Goal: Information Seeking & Learning: Learn about a topic

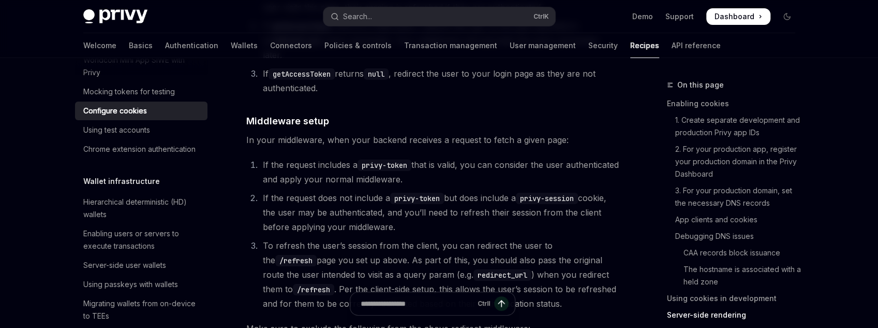
scroll to position [2767, 0]
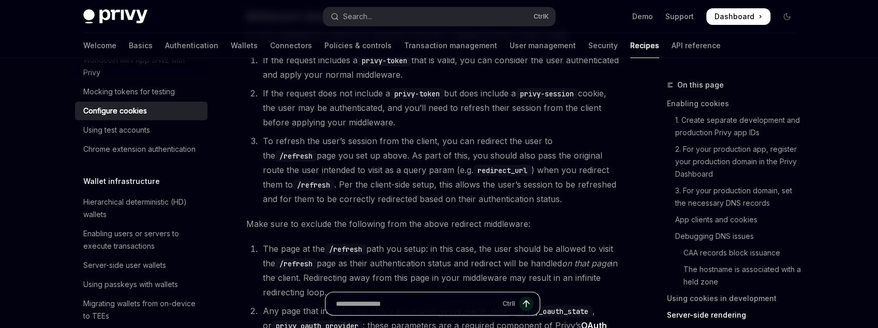
click at [447, 313] on input "Ask a question..." at bounding box center [417, 303] width 162 height 23
click at [387, 265] on li "The page at the /refresh path you setup: in this case, the user should be allow…" at bounding box center [440, 270] width 360 height 58
click at [395, 300] on input "Ask a question..." at bounding box center [417, 303] width 162 height 23
click at [566, 304] on div "Ctrl I" at bounding box center [432, 308] width 373 height 38
click at [431, 309] on input "Ask a question..." at bounding box center [417, 303] width 162 height 23
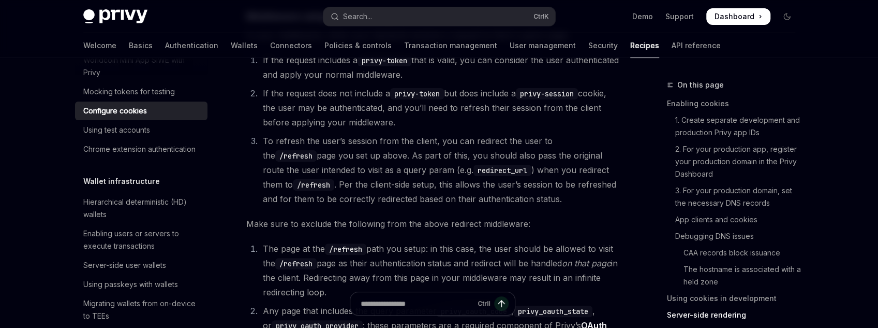
click at [588, 293] on div "Ctrl I" at bounding box center [432, 308] width 373 height 38
click at [465, 295] on input "Ask a question..." at bounding box center [417, 303] width 162 height 23
click at [589, 295] on div "Ctrl I" at bounding box center [432, 308] width 373 height 38
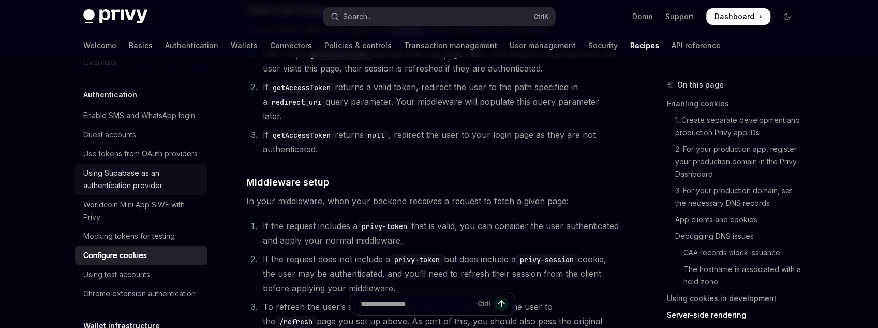
scroll to position [0, 0]
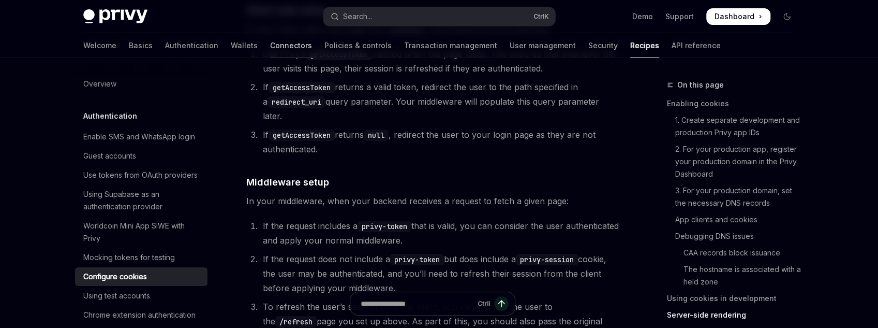
click at [270, 43] on link "Connectors" at bounding box center [291, 45] width 42 height 25
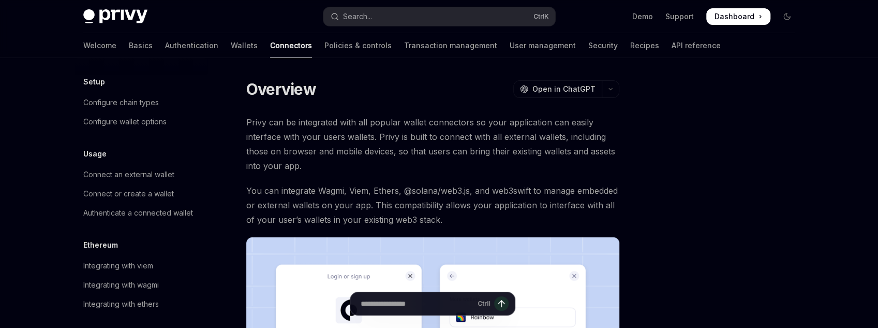
scroll to position [125, 0]
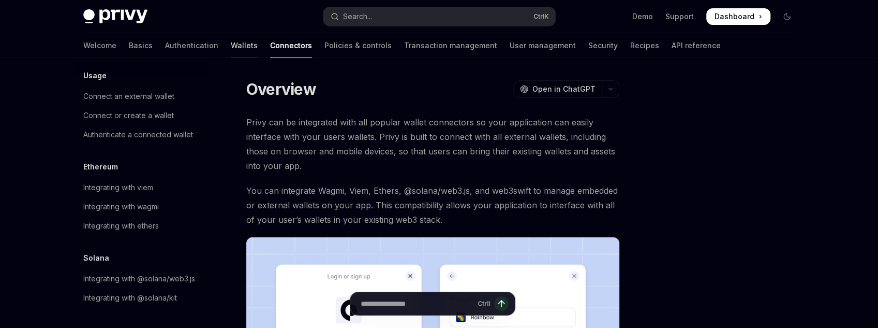
click at [231, 45] on link "Wallets" at bounding box center [244, 45] width 27 height 25
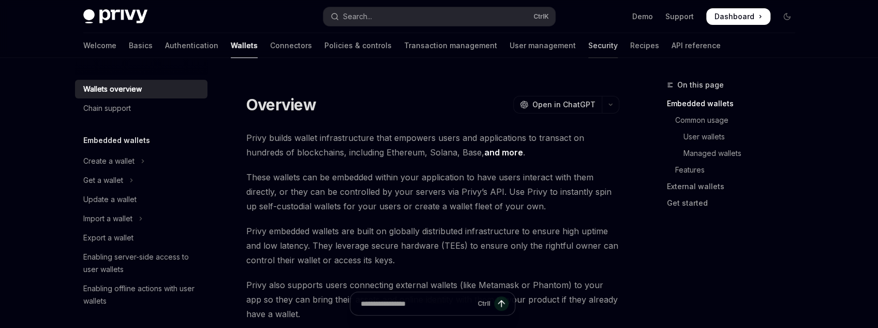
click at [588, 51] on link "Security" at bounding box center [602, 45] width 29 height 25
type textarea "*"
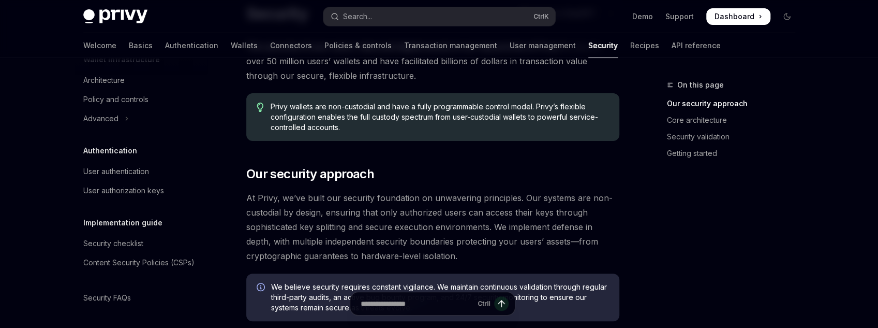
scroll to position [83, 0]
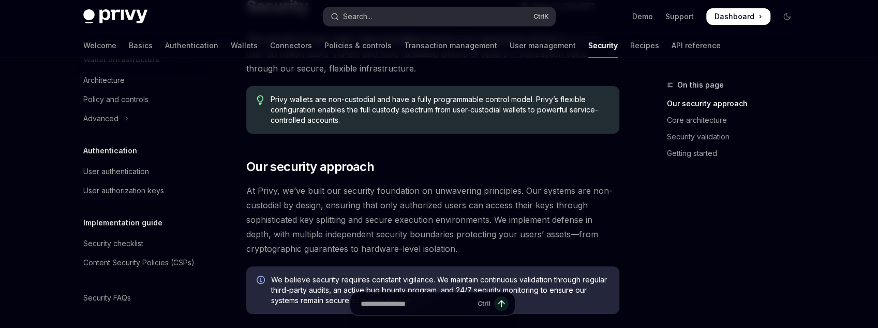
click at [407, 24] on button "Search... Ctrl K" at bounding box center [439, 16] width 232 height 19
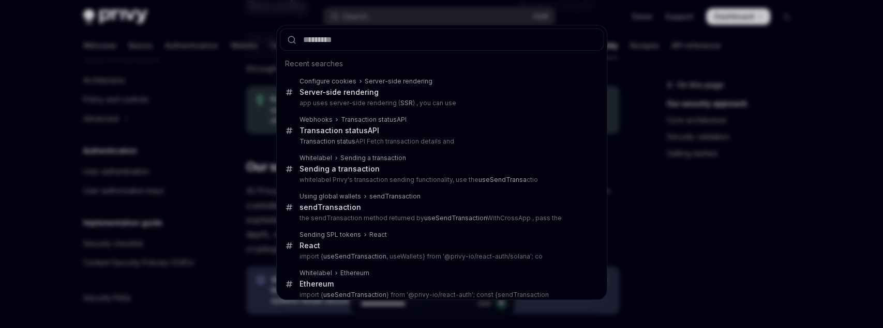
type input "*"
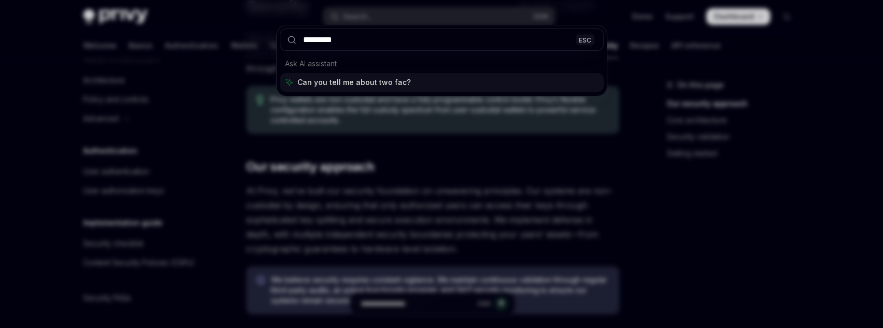
type input "**********"
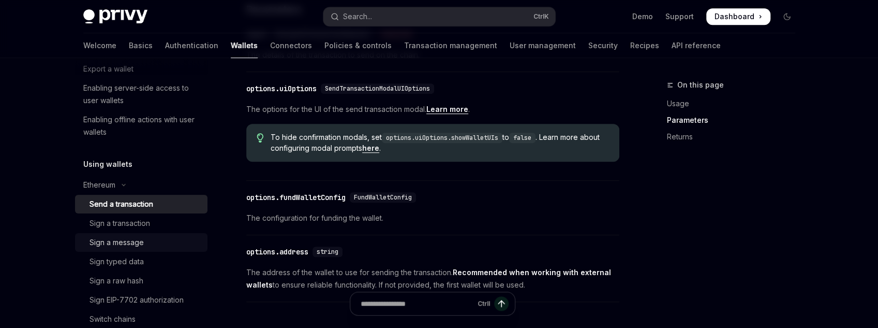
scroll to position [151, 0]
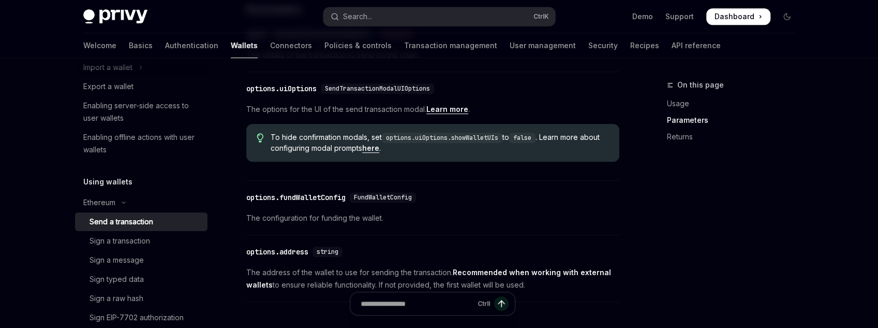
click at [141, 229] on link "Send a transaction" at bounding box center [141, 221] width 132 height 19
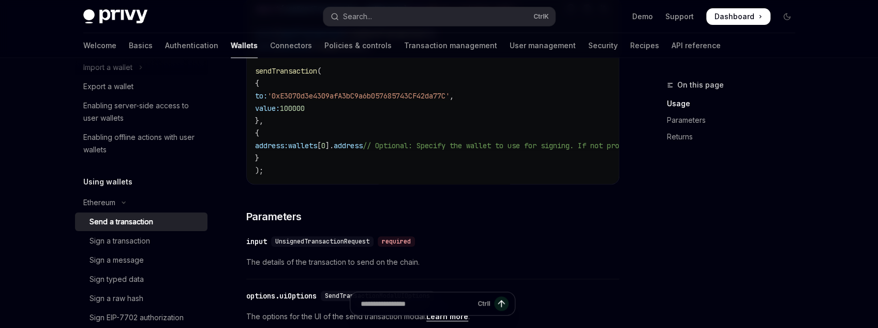
scroll to position [207, 0]
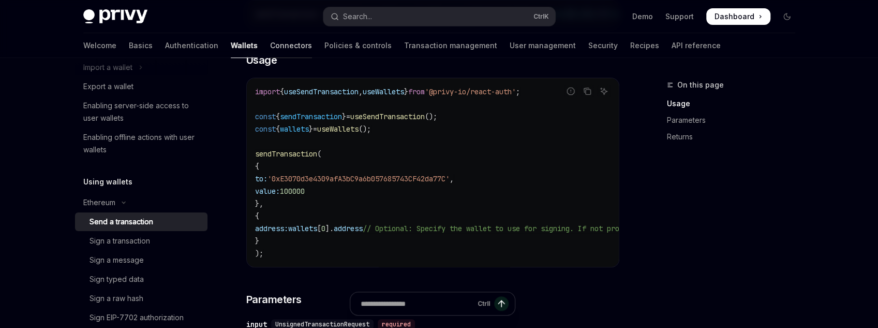
click at [270, 40] on link "Connectors" at bounding box center [291, 45] width 42 height 25
click at [270, 46] on link "Connectors" at bounding box center [291, 45] width 42 height 25
click at [784, 9] on button "Toggle dark mode" at bounding box center [787, 16] width 17 height 17
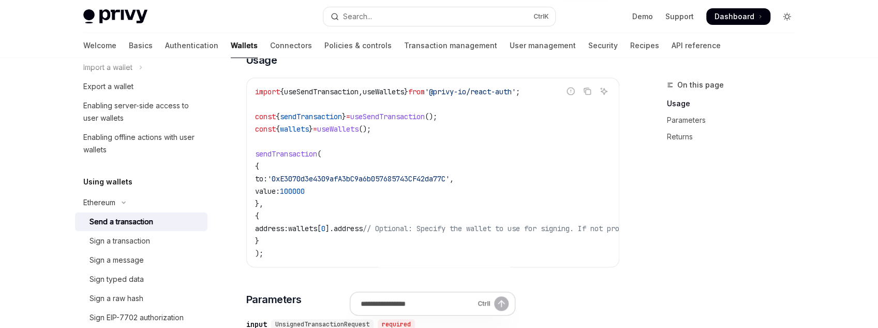
click at [783, 18] on icon "Toggle dark mode" at bounding box center [787, 16] width 8 height 8
type textarea "*"
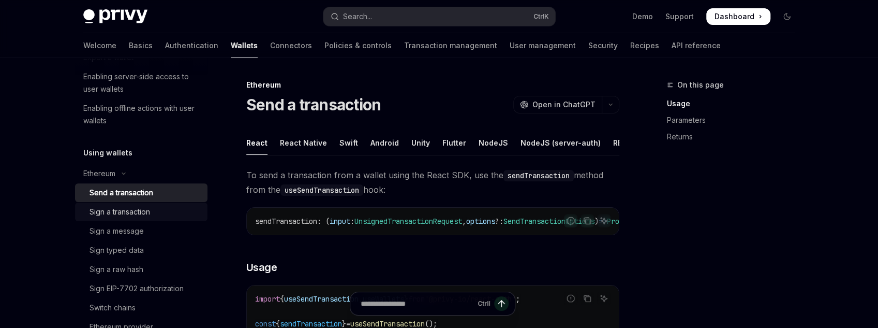
click at [125, 211] on div "Sign a transaction" at bounding box center [120, 211] width 61 height 12
type textarea "*"
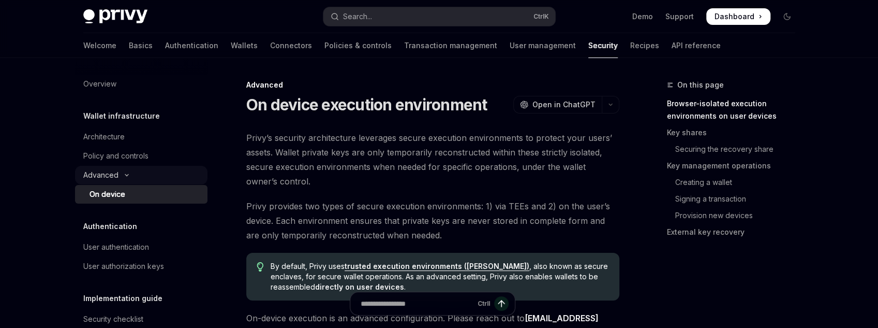
click at [138, 176] on button "Advanced" at bounding box center [141, 175] width 132 height 19
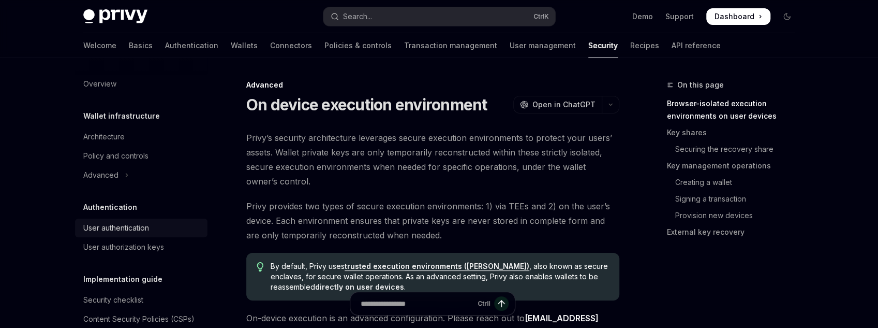
click at [141, 224] on div "User authentication" at bounding box center [116, 227] width 66 height 12
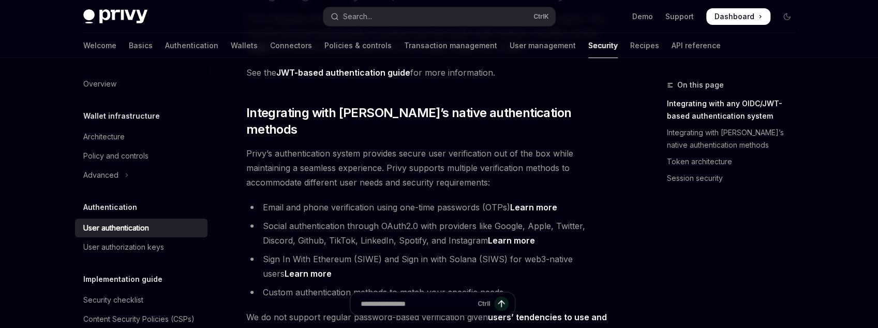
scroll to position [166, 0]
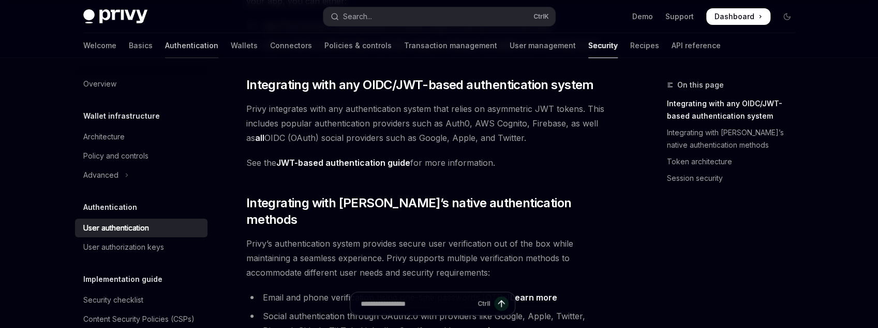
click at [165, 36] on link "Authentication" at bounding box center [191, 45] width 53 height 25
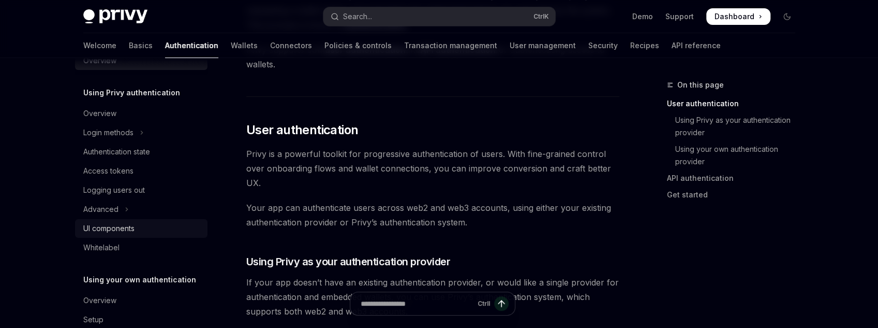
scroll to position [23, 0]
click at [113, 219] on link "UI components" at bounding box center [141, 228] width 132 height 19
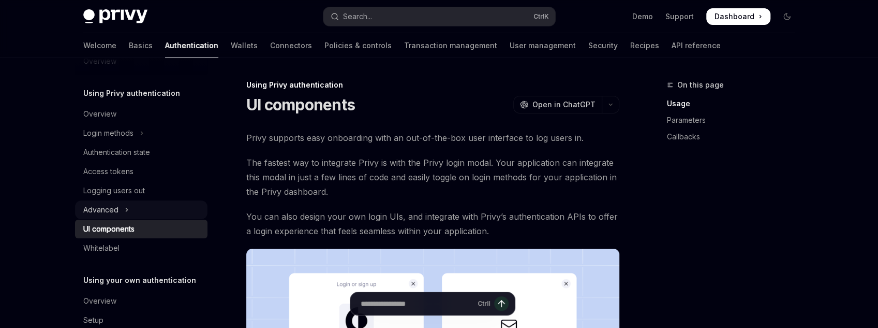
click at [152, 216] on button "Advanced" at bounding box center [141, 209] width 132 height 19
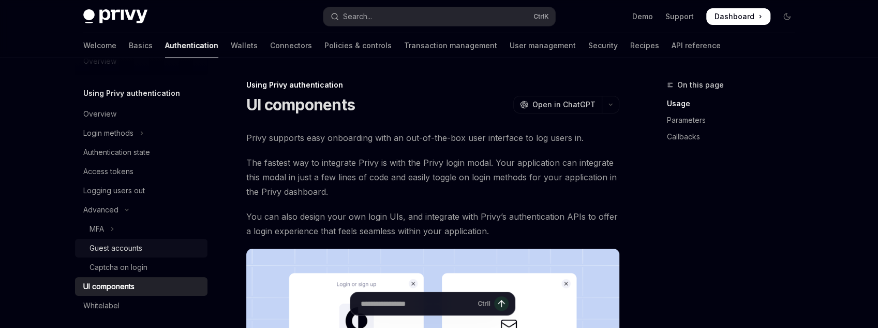
click at [140, 243] on div "Guest accounts" at bounding box center [116, 248] width 53 height 12
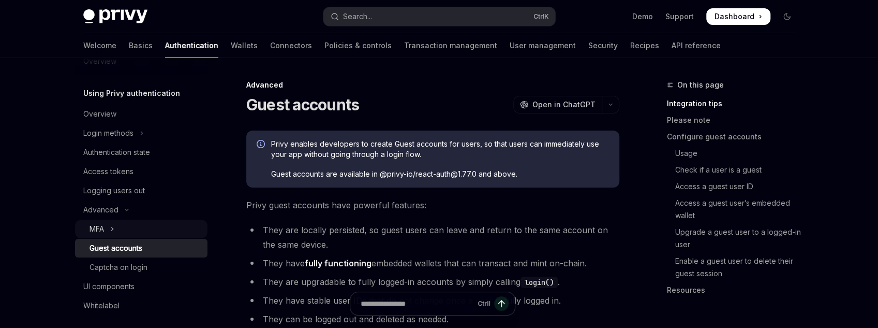
click at [133, 227] on button "MFA" at bounding box center [141, 228] width 132 height 19
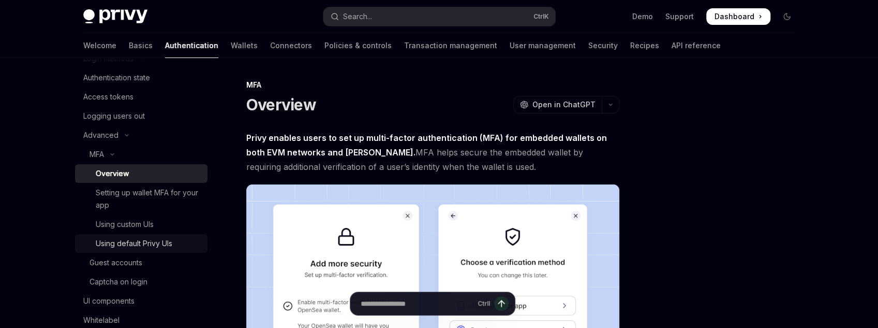
scroll to position [106, 0]
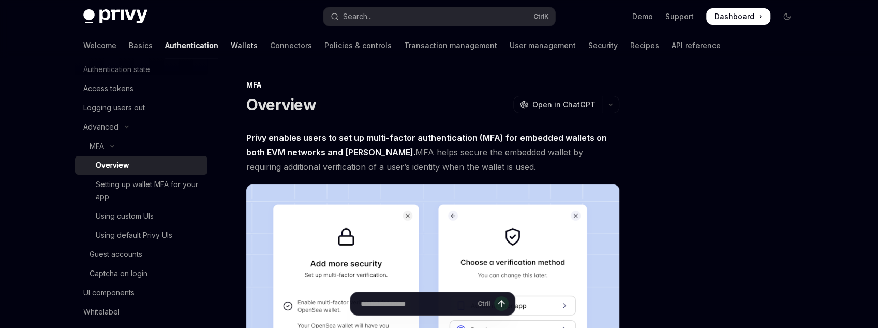
click at [231, 43] on link "Wallets" at bounding box center [244, 45] width 27 height 25
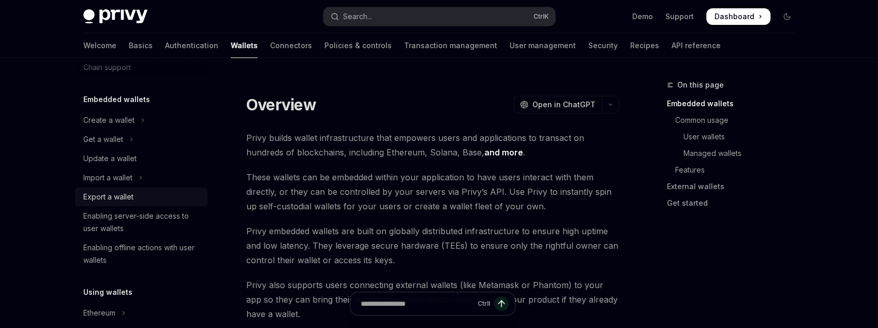
scroll to position [41, 0]
click at [133, 145] on button "Get a wallet" at bounding box center [141, 138] width 132 height 19
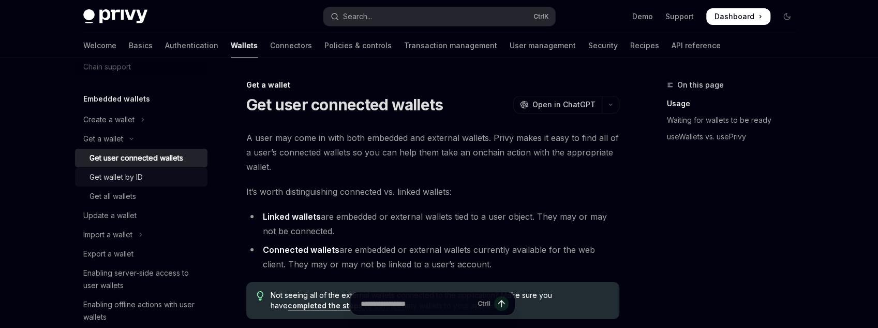
click at [151, 169] on link "Get wallet by ID" at bounding box center [141, 177] width 132 height 19
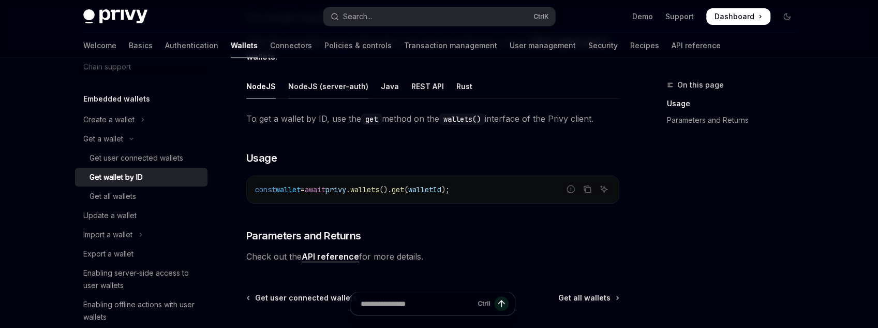
scroll to position [124, 0]
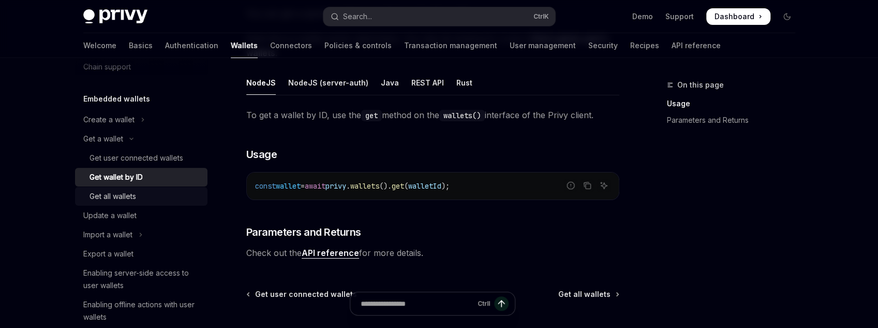
click at [138, 199] on div "Get all wallets" at bounding box center [146, 196] width 112 height 12
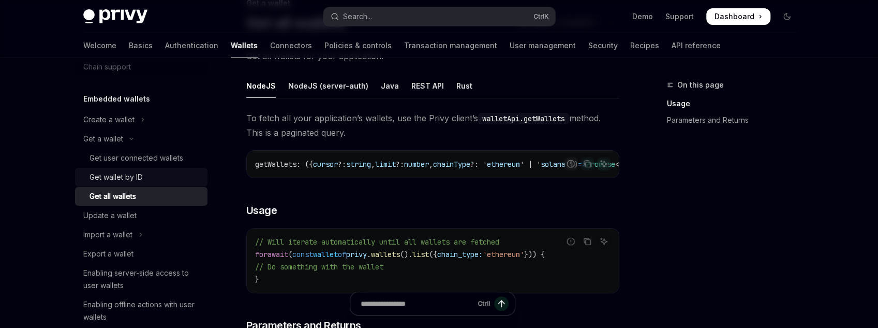
scroll to position [83, 0]
click at [121, 166] on link "Get user connected wallets" at bounding box center [141, 158] width 132 height 19
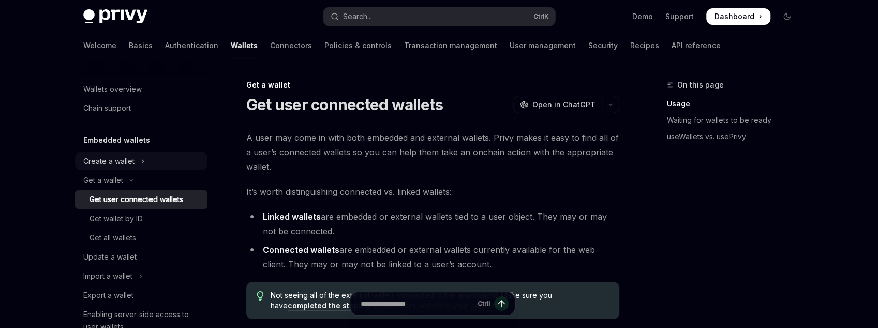
click at [141, 160] on icon "Toggle Create a wallet section" at bounding box center [143, 161] width 4 height 12
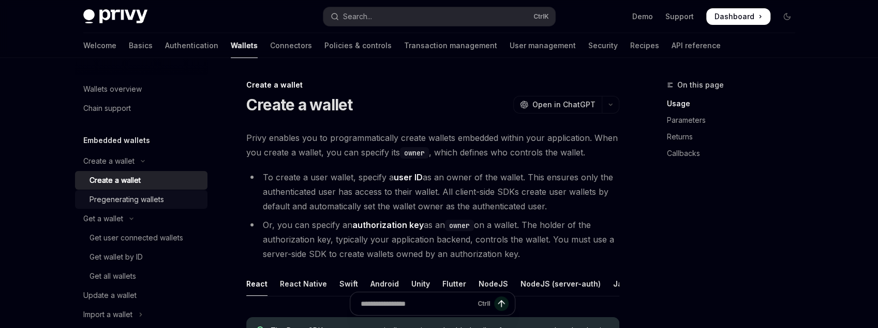
click at [156, 198] on div "Pregenerating wallets" at bounding box center [127, 199] width 75 height 12
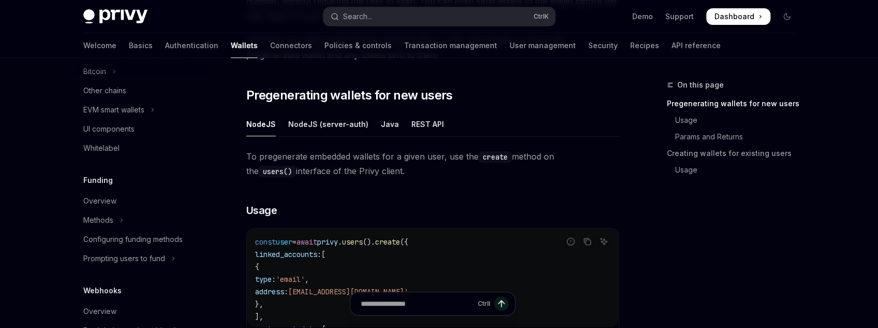
scroll to position [414, 0]
click at [123, 218] on icon "Toggle Methods section" at bounding box center [122, 222] width 4 height 12
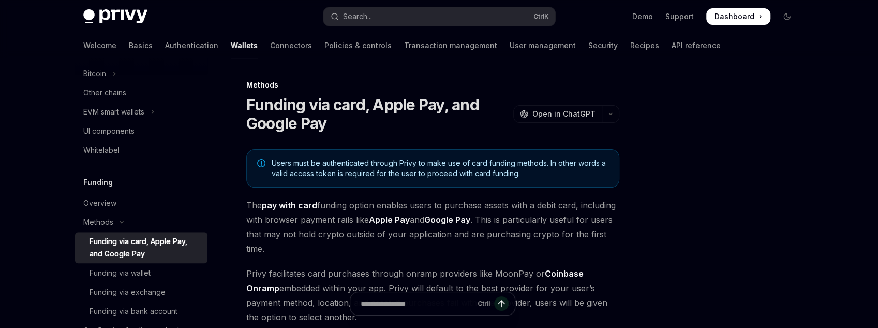
scroll to position [497, 0]
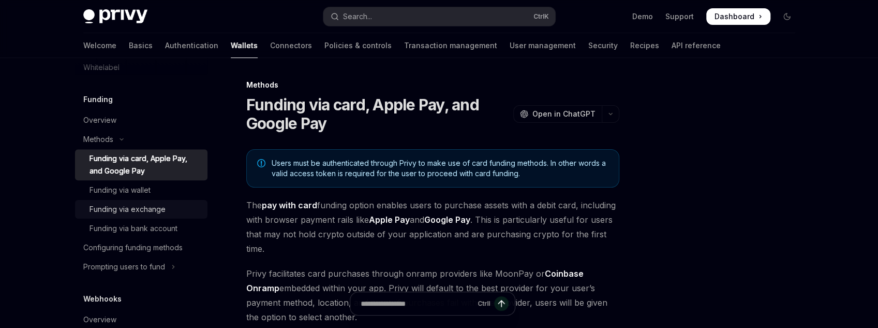
click at [138, 201] on link "Funding via exchange" at bounding box center [141, 209] width 132 height 19
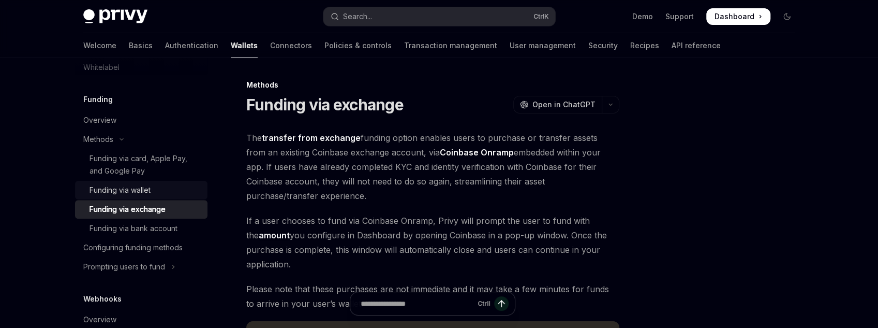
click at [141, 196] on div "Funding via wallet" at bounding box center [120, 190] width 61 height 12
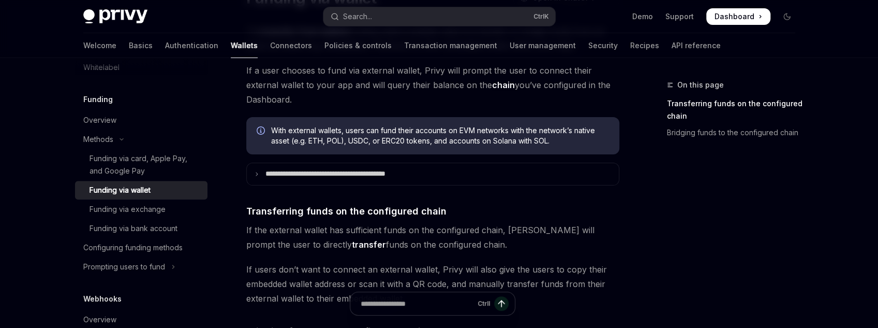
scroll to position [166, 0]
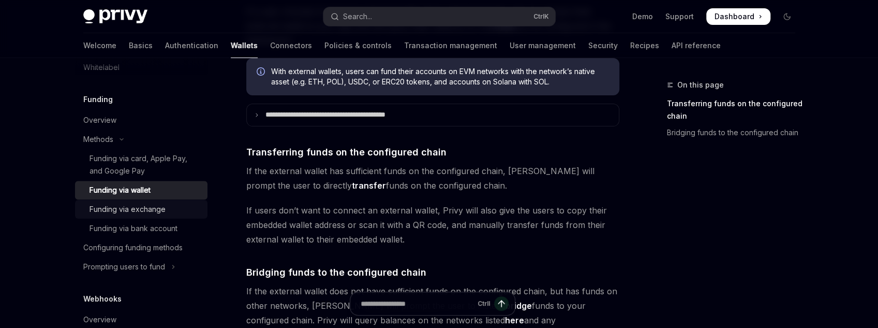
click at [152, 215] on div "Funding via exchange" at bounding box center [128, 209] width 76 height 12
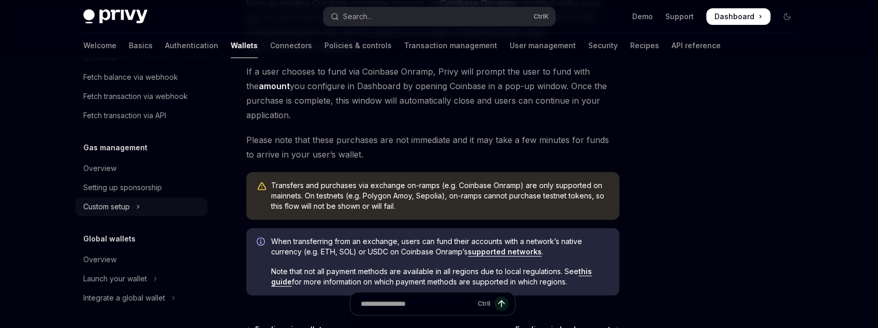
scroll to position [207, 0]
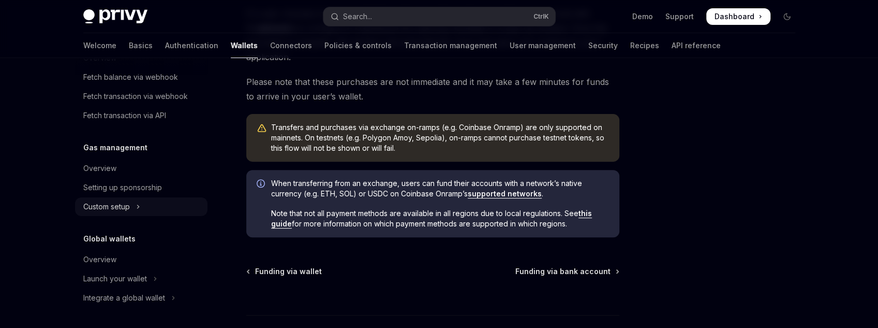
click at [127, 202] on div "Custom setup" at bounding box center [106, 206] width 47 height 12
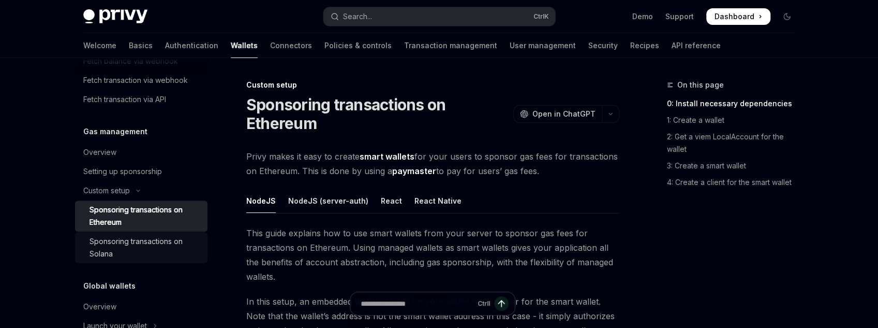
scroll to position [821, 0]
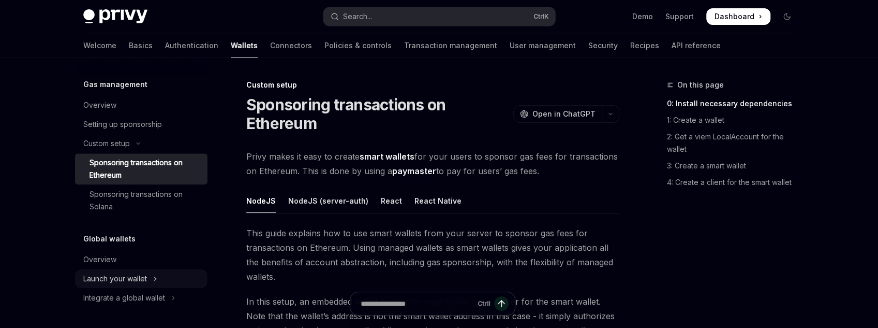
click at [142, 286] on button "Launch your wallet" at bounding box center [141, 278] width 132 height 19
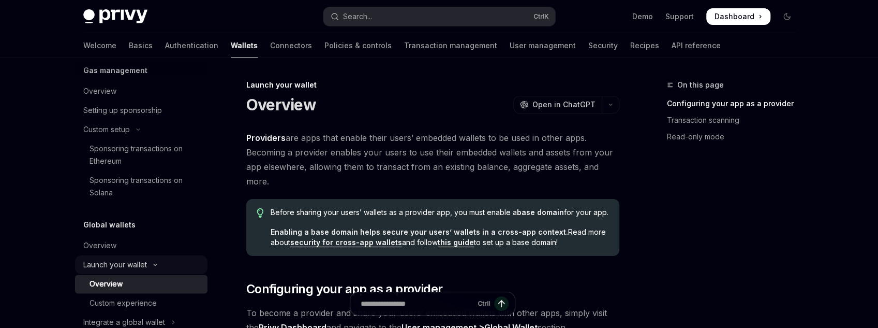
scroll to position [859, 0]
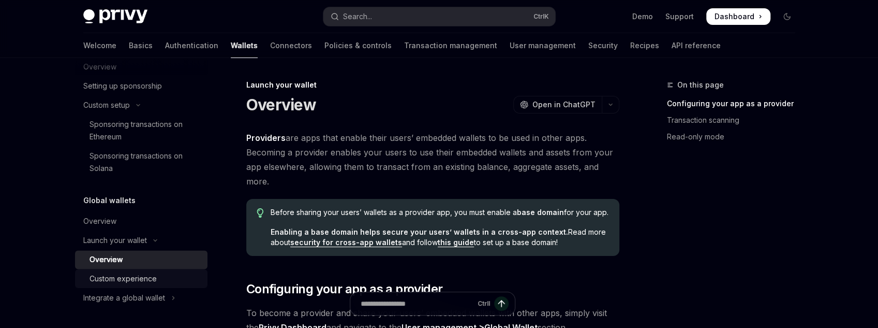
click at [165, 280] on div "Custom experience" at bounding box center [146, 278] width 112 height 12
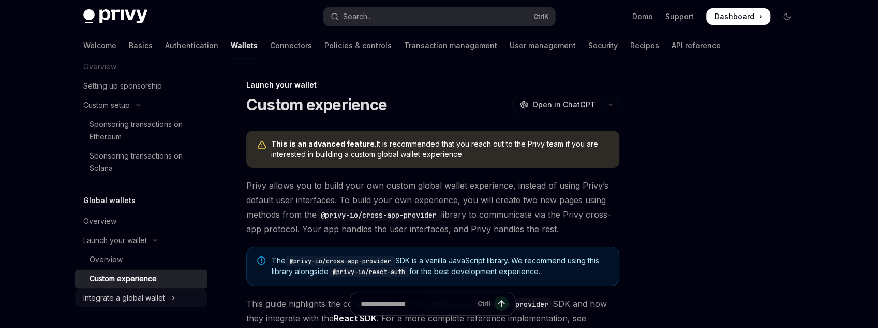
click at [167, 300] on button "Integrate a global wallet" at bounding box center [141, 297] width 132 height 19
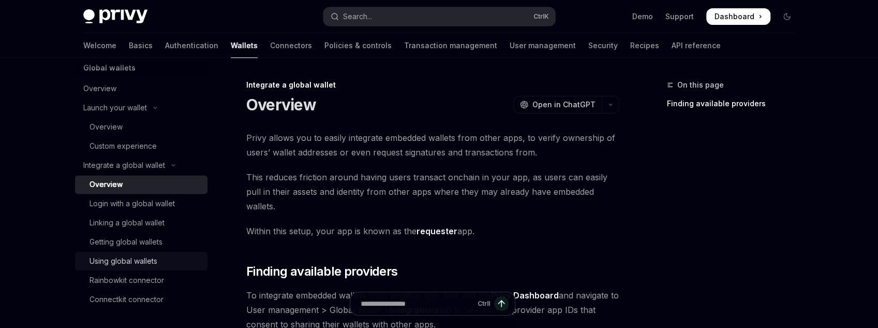
scroll to position [994, 0]
click at [139, 227] on link "Linking a global wallet" at bounding box center [141, 221] width 132 height 19
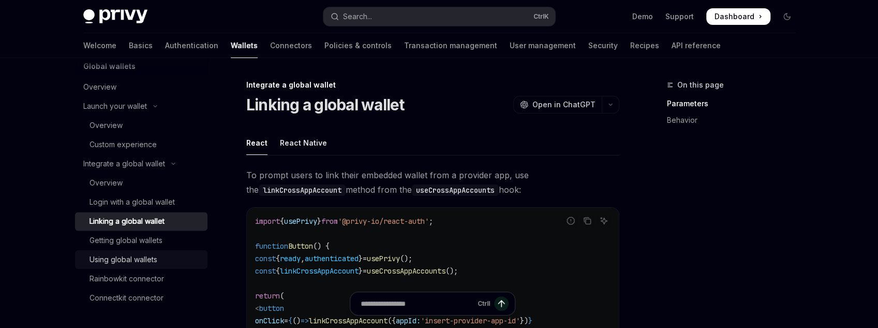
click at [135, 258] on div "Using global wallets" at bounding box center [124, 259] width 68 height 12
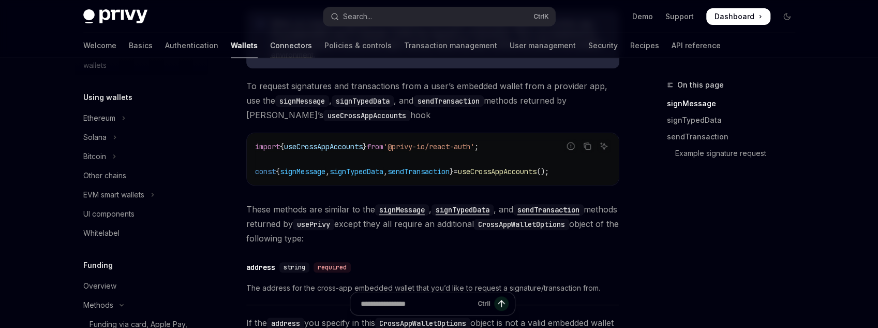
click at [270, 40] on link "Connectors" at bounding box center [291, 45] width 42 height 25
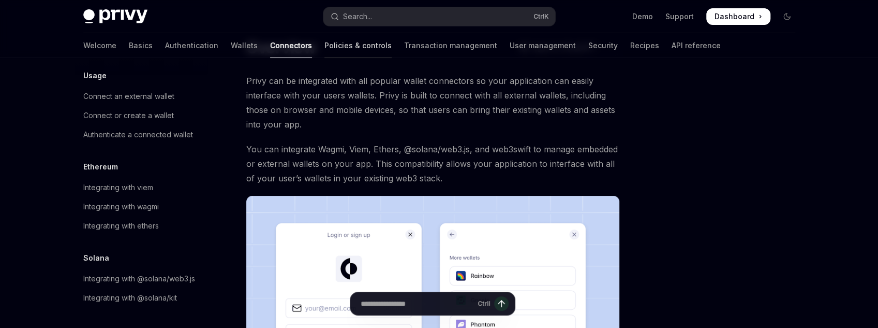
click at [328, 46] on link "Policies & controls" at bounding box center [357, 45] width 67 height 25
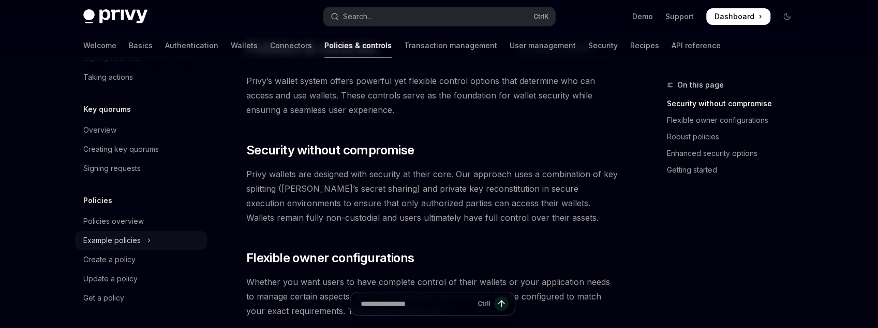
click at [154, 241] on button "Example policies" at bounding box center [141, 240] width 132 height 19
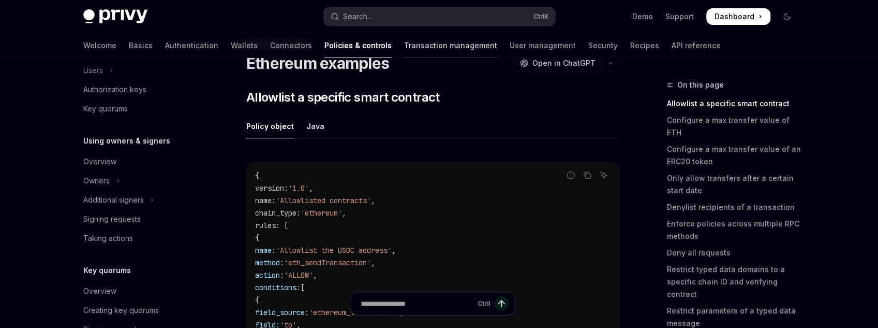
click at [404, 54] on link "Transaction management" at bounding box center [450, 45] width 93 height 25
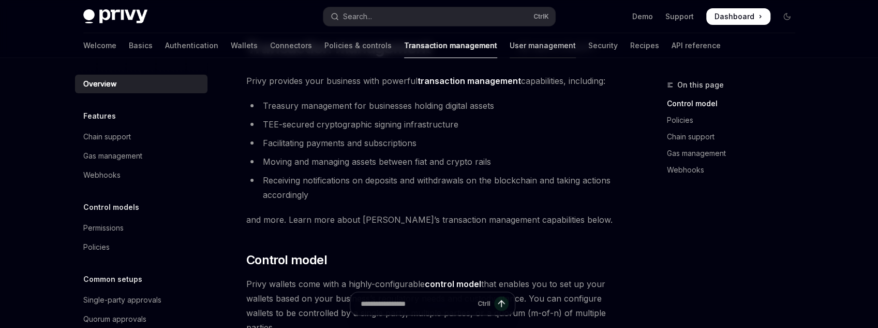
click at [510, 37] on link "User management" at bounding box center [543, 45] width 66 height 25
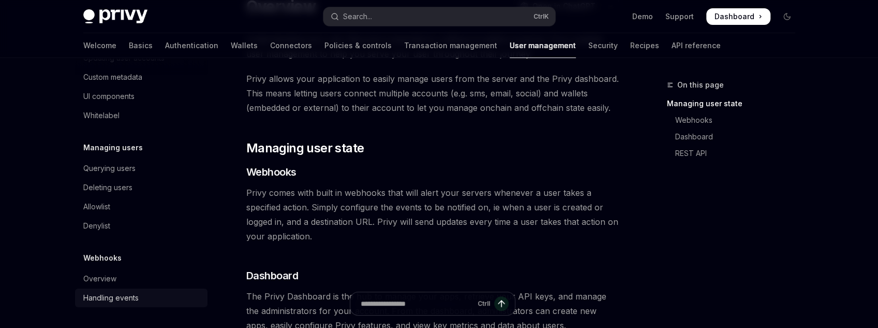
click at [132, 297] on div "Handling events" at bounding box center [110, 297] width 55 height 12
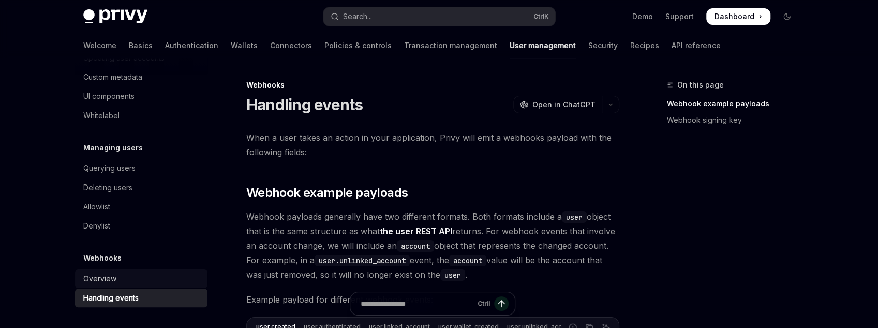
click at [118, 285] on link "Overview" at bounding box center [141, 278] width 132 height 19
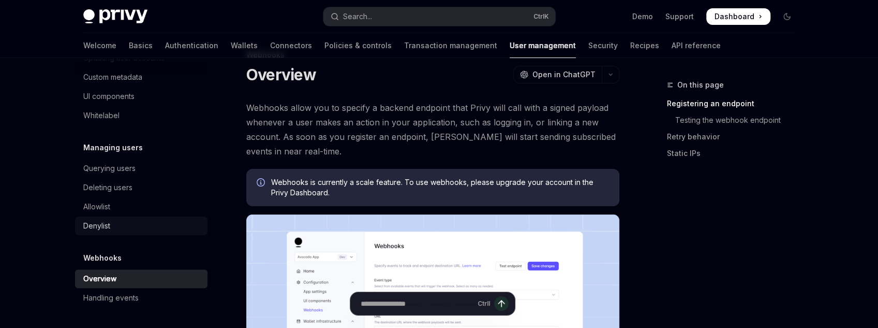
scroll to position [124, 0]
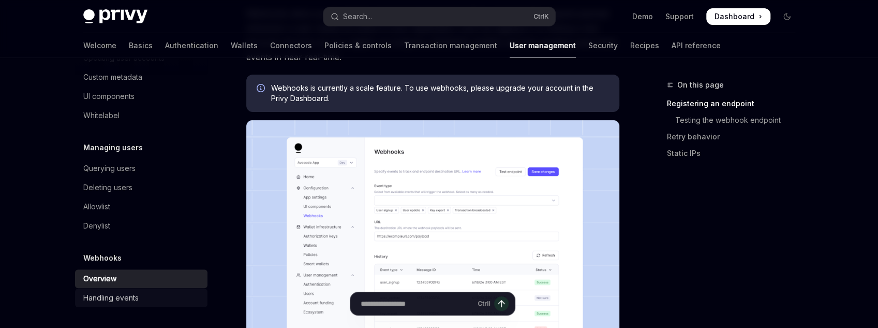
click at [139, 295] on div "Handling events" at bounding box center [142, 297] width 118 height 12
type textarea "*"
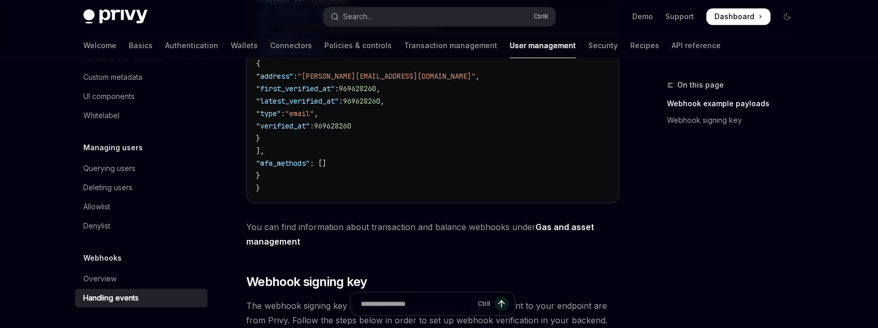
scroll to position [538, 0]
